Goal: Information Seeking & Learning: Check status

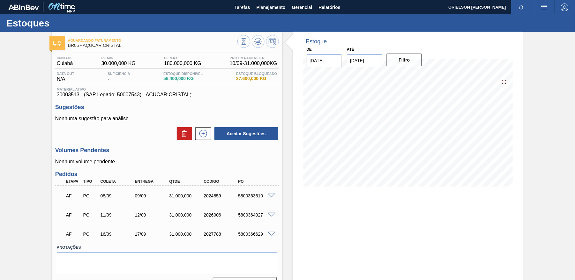
click at [271, 194] on span at bounding box center [272, 196] width 8 height 5
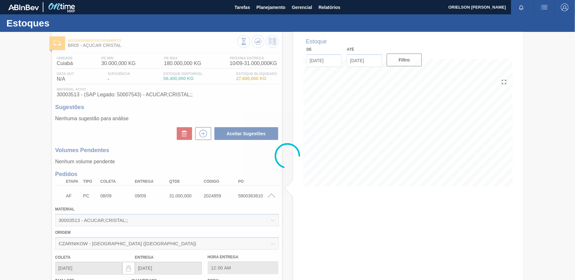
click at [271, 193] on div at bounding box center [287, 156] width 575 height 248
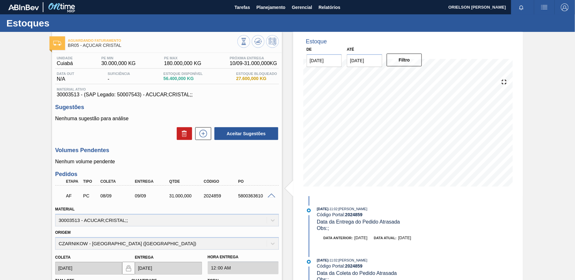
click at [270, 197] on span at bounding box center [272, 196] width 8 height 5
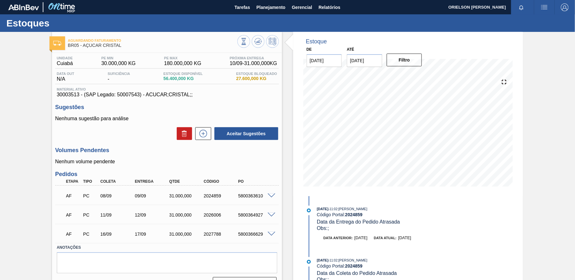
click at [267, 215] on div at bounding box center [272, 214] width 13 height 5
click at [269, 216] on span at bounding box center [272, 215] width 8 height 5
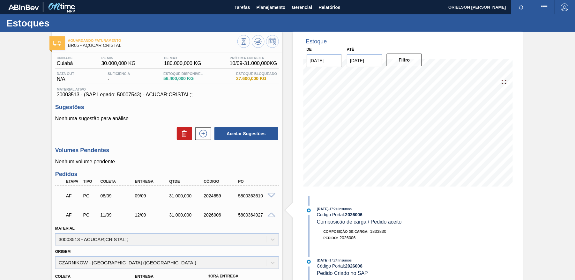
scroll to position [85, 0]
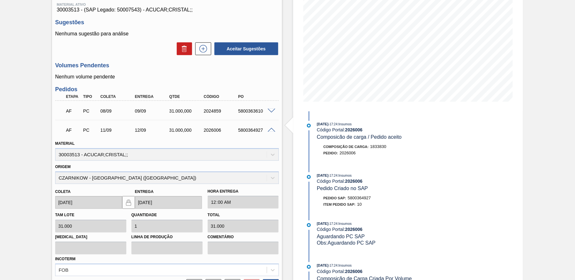
click at [267, 120] on div "AF PC 11/09 12/09 31.000,000 2026006 5800364927 Material 30003513 - ACUCAR;CRIS…" at bounding box center [167, 207] width 224 height 174
click at [269, 126] on div "AF PC 11/09 12/09 31.000,000 2026006 5800364927" at bounding box center [167, 130] width 224 height 16
click at [269, 127] on div at bounding box center [272, 129] width 13 height 5
click at [271, 132] on div "5800364927" at bounding box center [255, 130] width 38 height 5
click at [270, 130] on span at bounding box center [272, 130] width 8 height 5
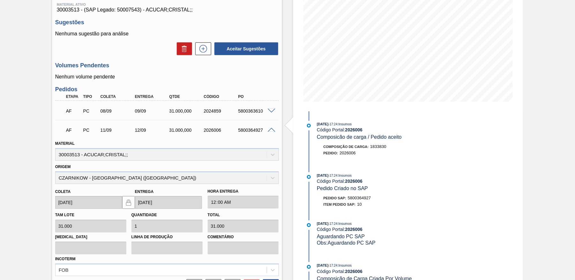
scroll to position [15, 0]
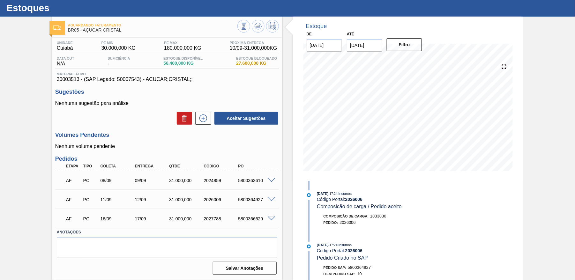
click at [268, 219] on span at bounding box center [272, 219] width 8 height 5
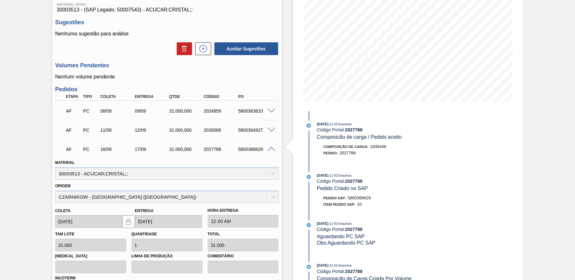
scroll to position [128, 0]
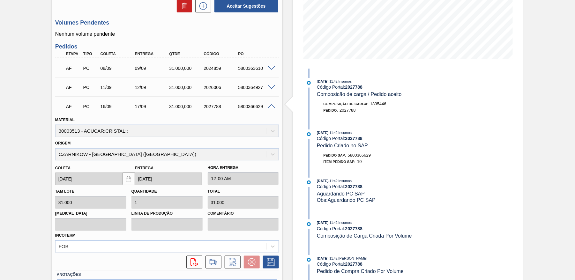
click at [268, 105] on span at bounding box center [272, 106] width 8 height 5
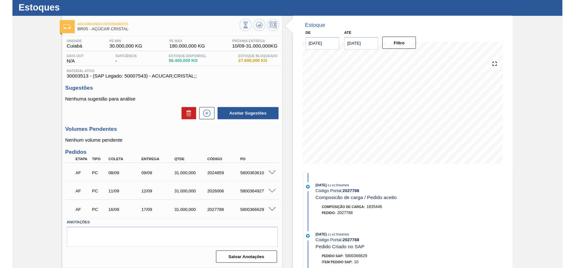
scroll to position [0, 0]
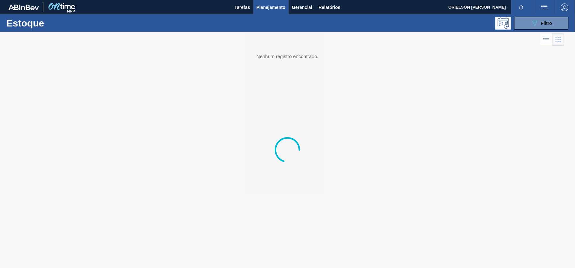
click at [553, 13] on button "button" at bounding box center [544, 7] width 20 height 14
click at [552, 29] on ul "Upload de Volumes" at bounding box center [542, 22] width 55 height 17
click at [548, 23] on li "Upload de Volumes" at bounding box center [542, 22] width 55 height 11
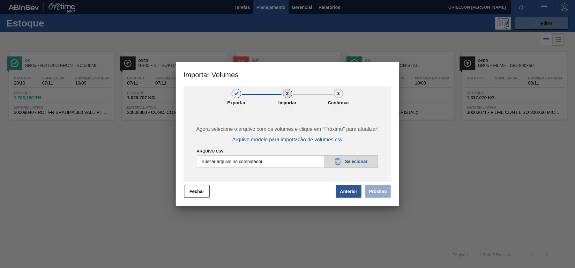
drag, startPoint x: 351, startPoint y: 195, endPoint x: 297, endPoint y: 231, distance: 65.3
click at [299, 231] on div "Importar Volumes 1 Exportar 2 Importar 3 Confirmar Agora selecione o arquivo co…" at bounding box center [287, 134] width 575 height 268
click at [201, 191] on button "Fechar" at bounding box center [197, 191] width 26 height 13
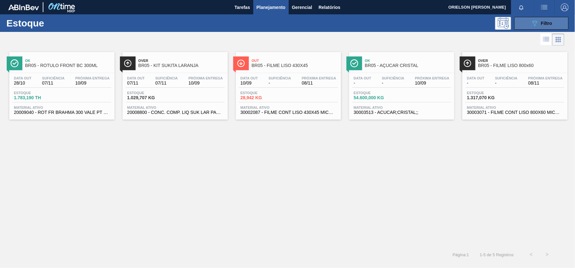
click at [537, 22] on icon "089F7B8B-B2A5-4AFE-B5C0-19BA573D28AC" at bounding box center [535, 23] width 8 height 8
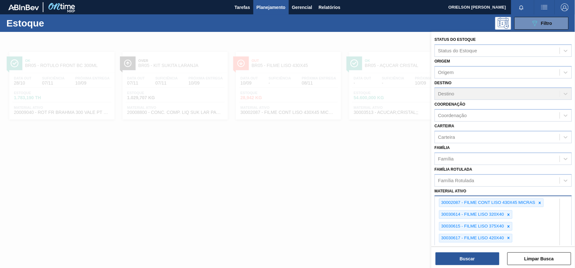
click at [545, 236] on div "30002087 - FILME CONT LISO 430X45 MICRAS 30030614 - FILME LISO 320X40 30030615 …" at bounding box center [502, 267] width 137 height 144
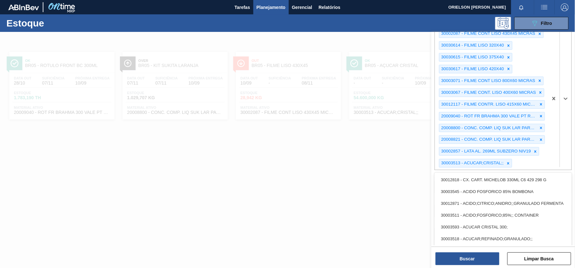
paste ativo "30030782"
type ativo "30030782"
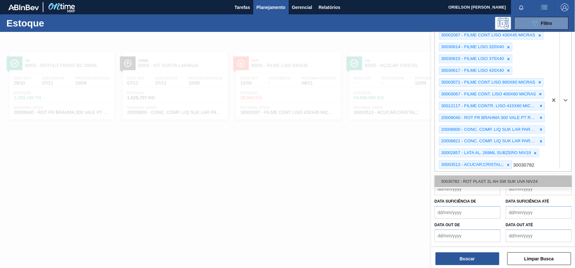
click at [525, 179] on div "30030782 - ROT PLAST 2L AH SW SUK UVA NIV24" at bounding box center [502, 181] width 137 height 12
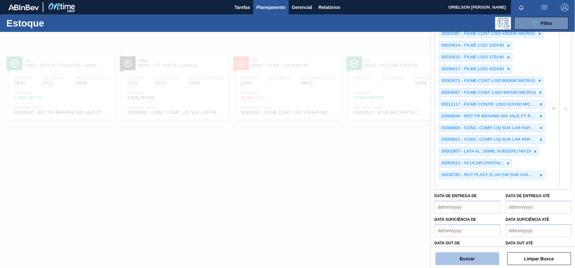
click at [476, 262] on button "Buscar" at bounding box center [467, 258] width 64 height 13
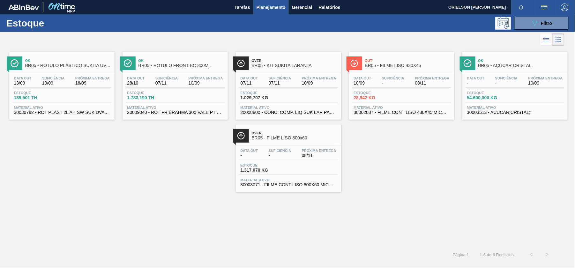
click at [68, 95] on div "Estoque 139,501 TH" at bounding box center [61, 96] width 99 height 11
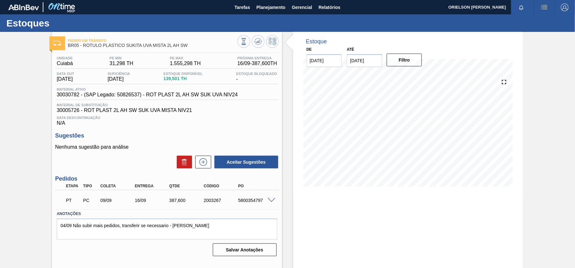
click at [269, 202] on span at bounding box center [272, 200] width 8 height 5
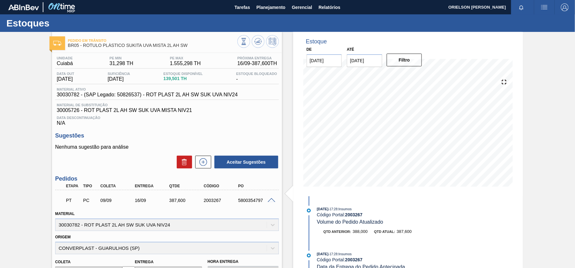
click at [139, 203] on div "16/09" at bounding box center [152, 200] width 38 height 5
drag, startPoint x: 144, startPoint y: 204, endPoint x: 148, endPoint y: 207, distance: 5.3
click at [148, 207] on div "PT PC 09/09 16/09 387,[PHONE_NUMBER] 5800354797" at bounding box center [167, 200] width 224 height 16
click at [142, 202] on div "16/09" at bounding box center [152, 200] width 38 height 5
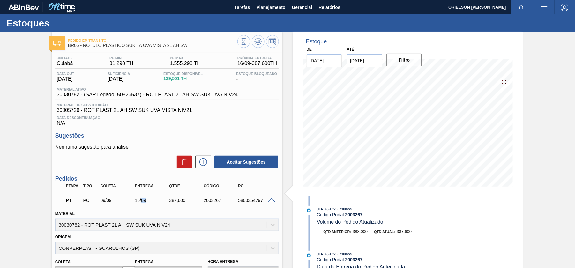
click at [136, 202] on div "16/09" at bounding box center [152, 200] width 38 height 5
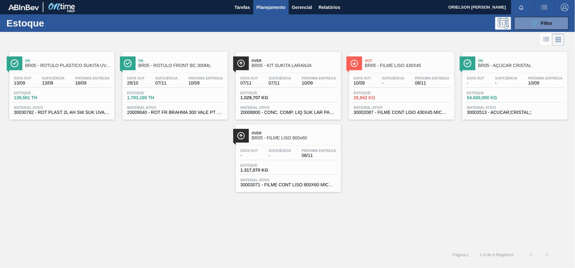
click at [503, 96] on span "54.600,000 KG" at bounding box center [489, 97] width 45 height 5
click at [534, 27] on button "089F7B8B-B2A5-4AFE-B5C0-19BA573D28AC Filtro" at bounding box center [541, 23] width 54 height 13
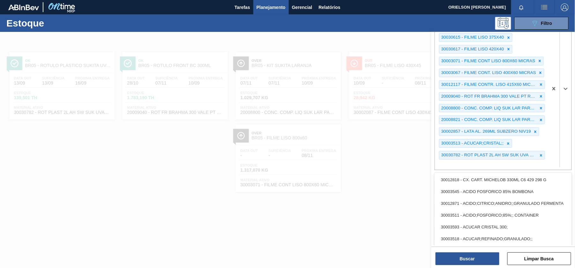
paste ativo "20009040"
type ativo "20009040"
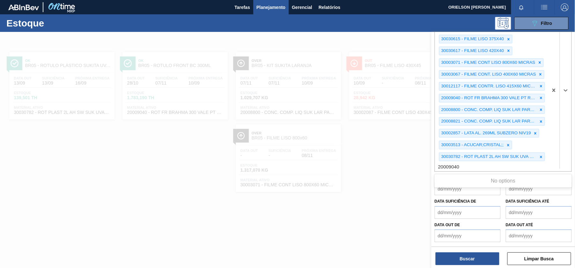
click at [478, 180] on div "No options" at bounding box center [502, 180] width 137 height 11
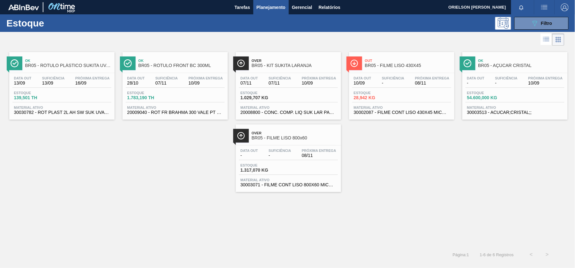
click at [156, 88] on div "Data out 28/10 Suficiência 07/11 Próxima Entrega 10/09 Estoque 1.783,190 TH Mat…" at bounding box center [174, 94] width 105 height 43
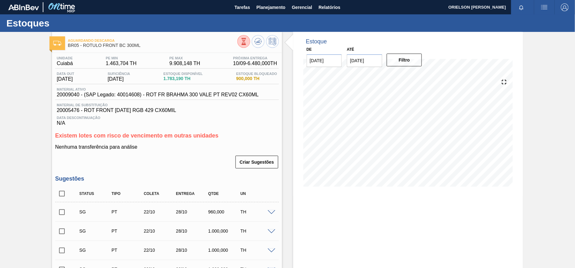
click at [275, 211] on div at bounding box center [272, 212] width 13 height 5
click at [273, 211] on span at bounding box center [272, 212] width 8 height 5
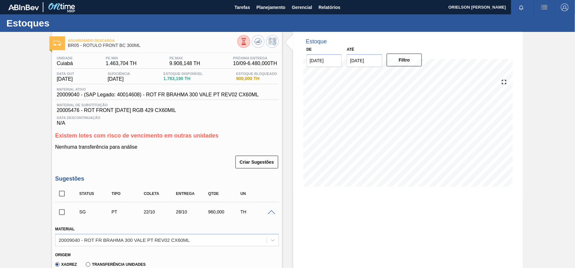
scroll to position [128, 0]
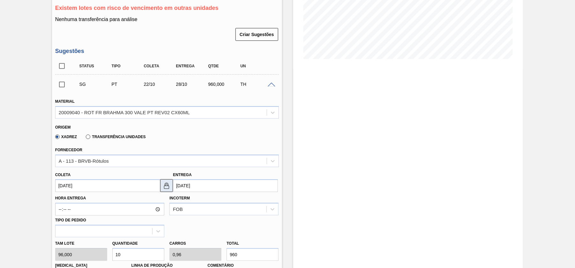
drag, startPoint x: 171, startPoint y: 188, endPoint x: 164, endPoint y: 186, distance: 7.8
click at [168, 188] on button at bounding box center [166, 185] width 13 height 13
click at [218, 190] on input "[DATE]" at bounding box center [225, 185] width 105 height 13
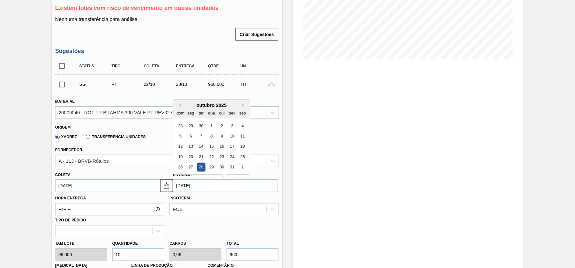
click at [125, 188] on input "[DATE]" at bounding box center [107, 185] width 105 height 13
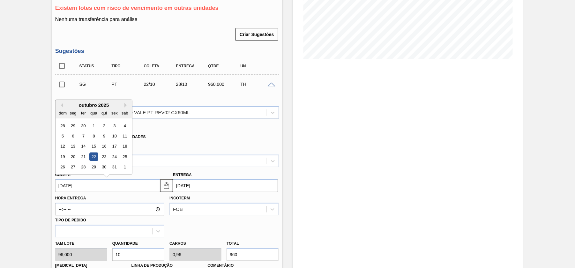
click at [62, 111] on div "dom" at bounding box center [62, 113] width 9 height 9
click at [61, 105] on button "Previous Month" at bounding box center [61, 105] width 4 height 4
click at [96, 147] on div "17" at bounding box center [93, 146] width 9 height 9
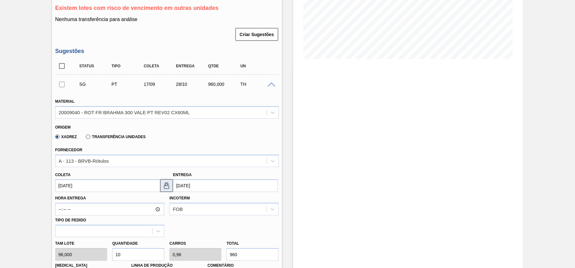
click at [165, 186] on img at bounding box center [167, 186] width 8 height 8
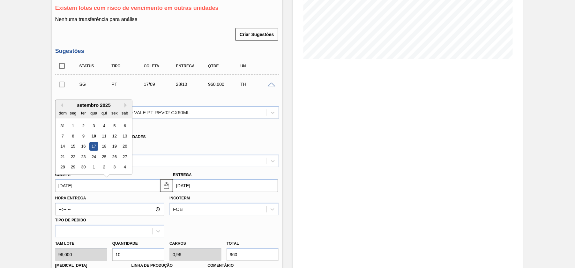
click at [146, 187] on input "[DATE]" at bounding box center [107, 185] width 105 height 13
click at [75, 148] on div "15" at bounding box center [73, 146] width 9 height 9
type input "[DATE]"
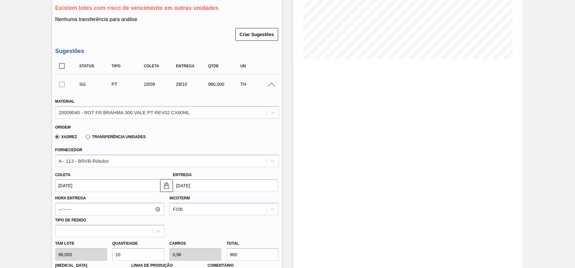
click at [228, 183] on input "[DATE]" at bounding box center [225, 185] width 105 height 13
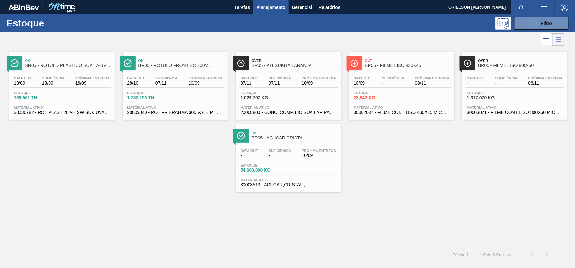
click at [168, 78] on span "Suficiência" at bounding box center [166, 78] width 22 height 4
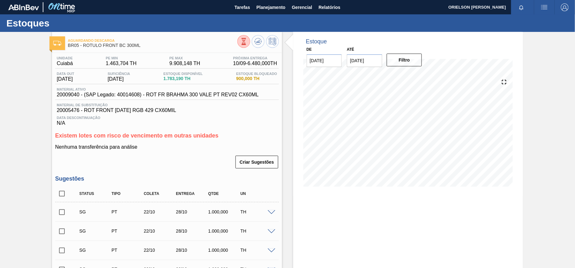
scroll to position [159, 0]
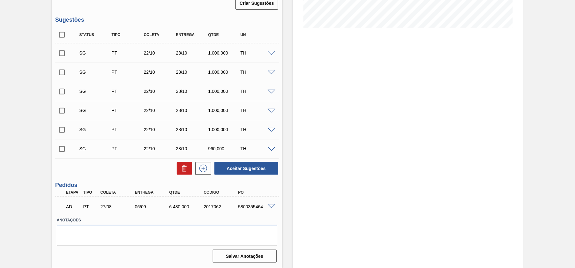
click at [135, 203] on div "AD PT 27/08 06/09 6.480,000 2017062 5800355464" at bounding box center [165, 206] width 207 height 13
click at [273, 206] on span at bounding box center [272, 206] width 8 height 5
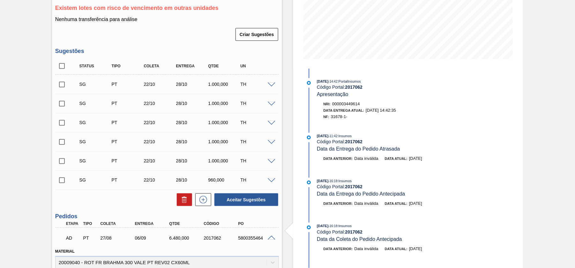
scroll to position [212, 0]
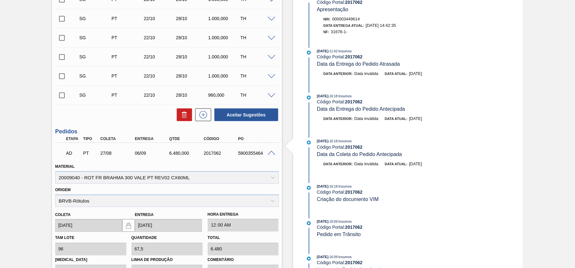
click at [274, 153] on span at bounding box center [272, 153] width 8 height 5
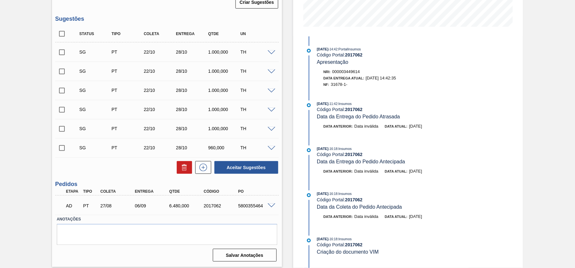
scroll to position [159, 0]
click at [272, 207] on span at bounding box center [272, 206] width 8 height 5
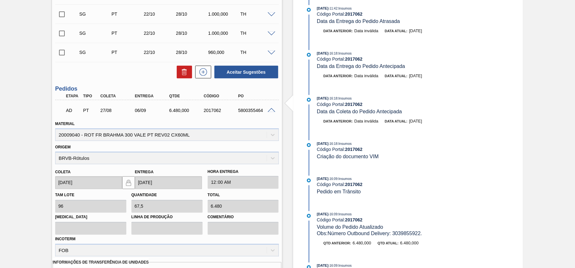
scroll to position [170, 0]
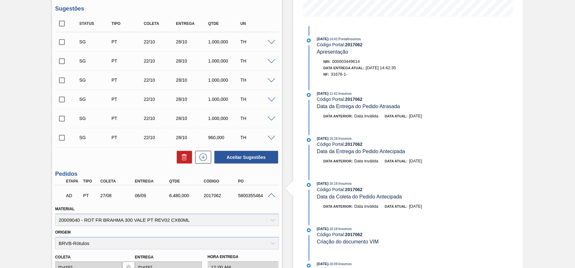
click at [340, 76] on span "31678-1-" at bounding box center [339, 74] width 17 height 5
copy span "31678"
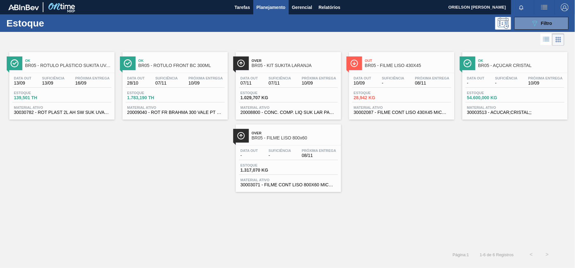
click at [515, 101] on div "Estoque 54.600,000 KG" at bounding box center [514, 96] width 99 height 11
